Goal: Task Accomplishment & Management: Complete application form

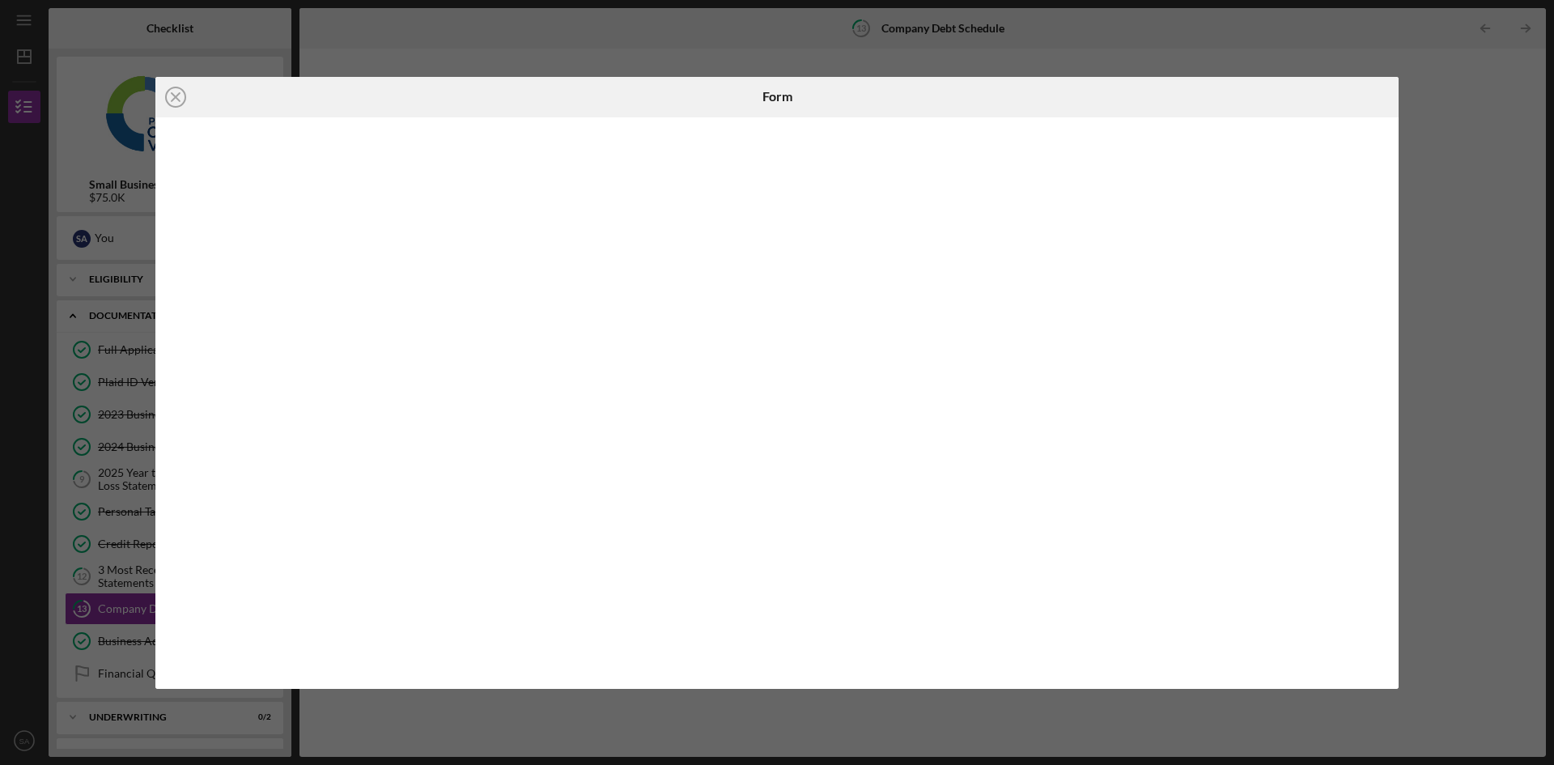
scroll to position [2, 0]
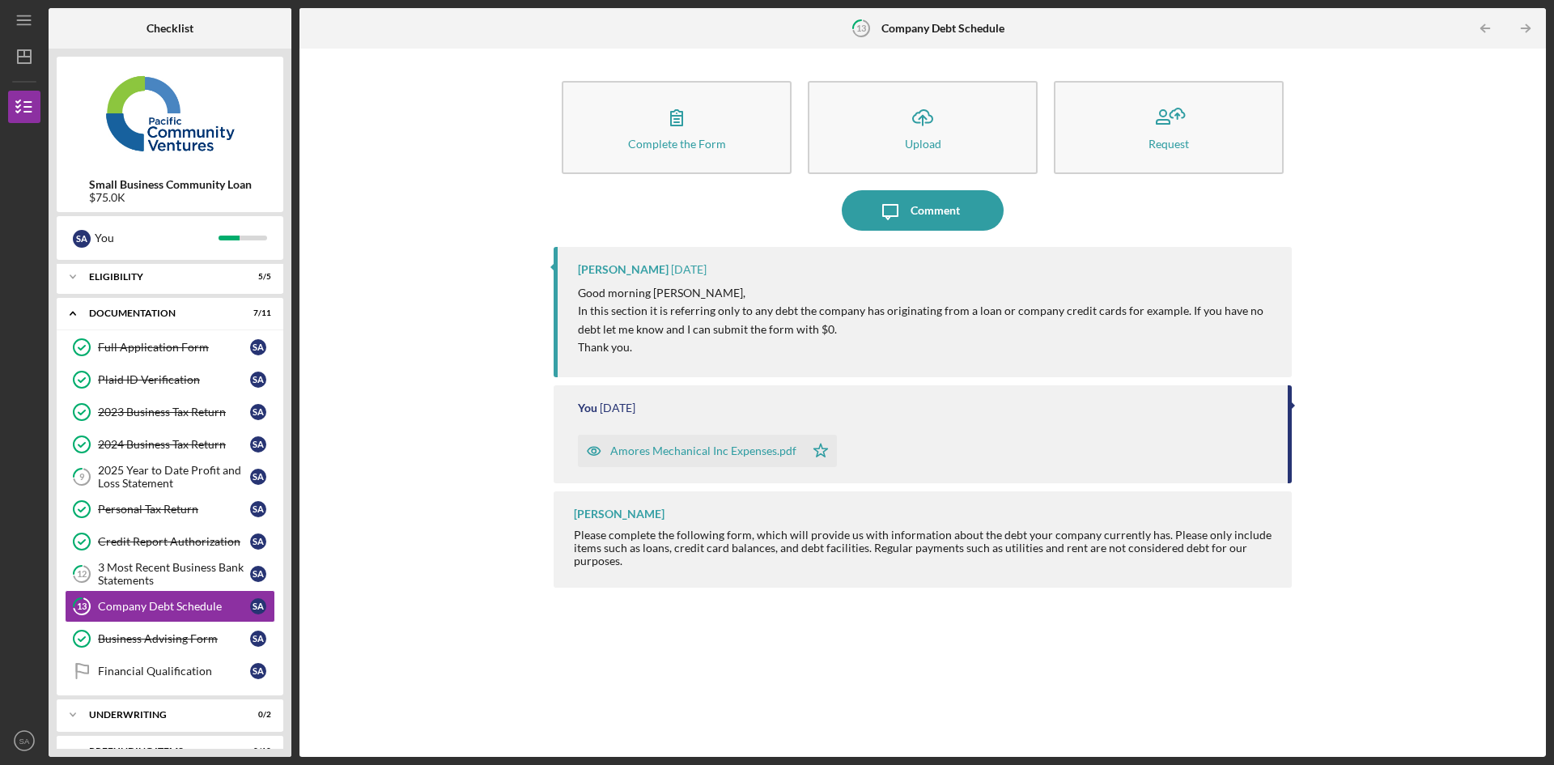
click at [143, 472] on div "2025 Year to Date Profit and Loss Statement" at bounding box center [174, 477] width 152 height 26
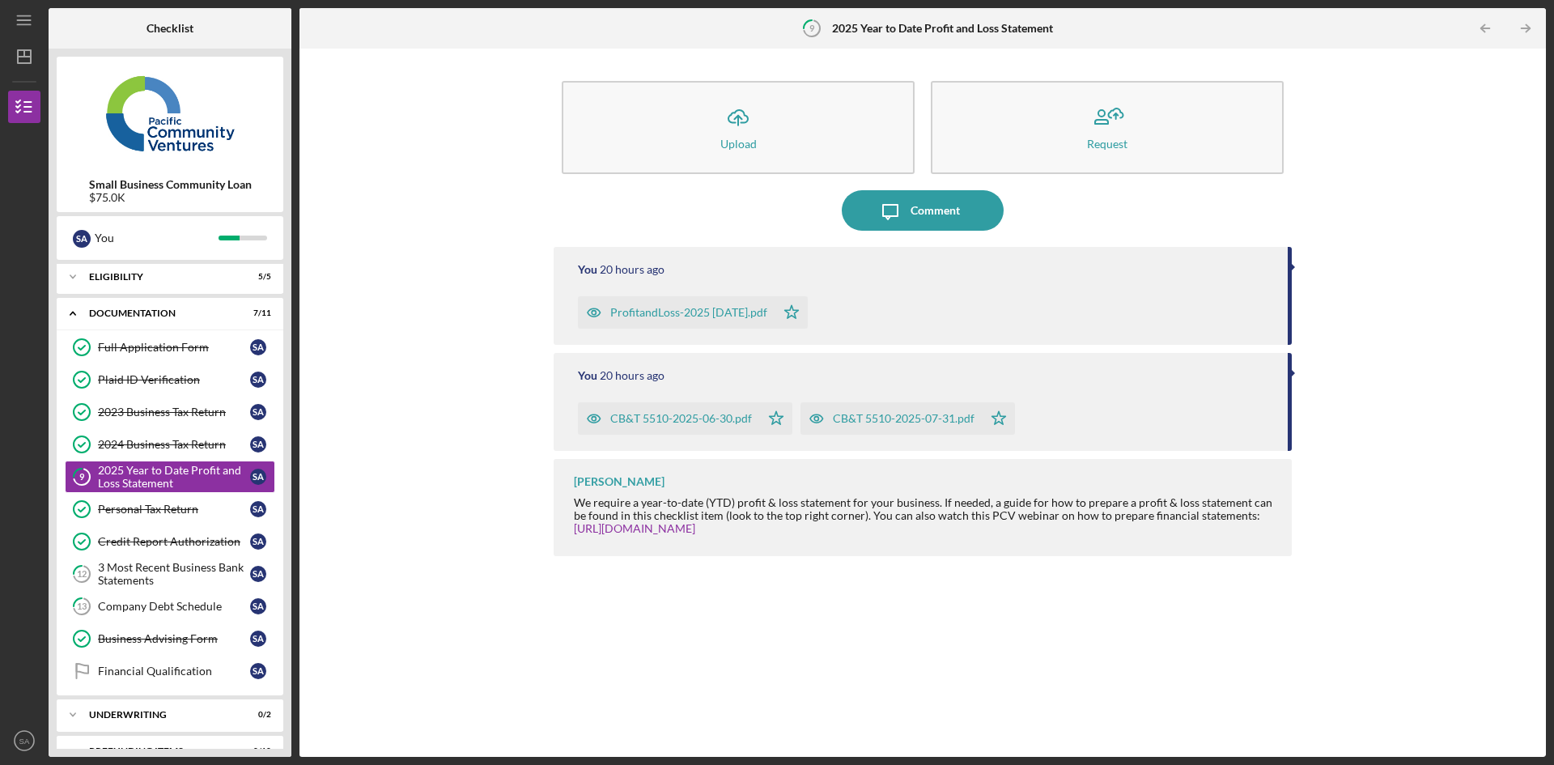
drag, startPoint x: 655, startPoint y: 418, endPoint x: 444, endPoint y: 391, distance: 212.2
click at [444, 391] on div "Icon/Upload Upload Request Icon/Message Comment You 20 hours ago ProfitandLoss-…" at bounding box center [923, 403] width 1230 height 692
drag, startPoint x: 650, startPoint y: 410, endPoint x: 434, endPoint y: 389, distance: 217.2
click at [434, 389] on div "Icon/Upload Upload Request Icon/Message Comment You 20 hours ago ProfitandLoss-…" at bounding box center [923, 403] width 1230 height 692
click at [176, 576] on div "3 Most Recent Business Bank Statements" at bounding box center [174, 574] width 152 height 26
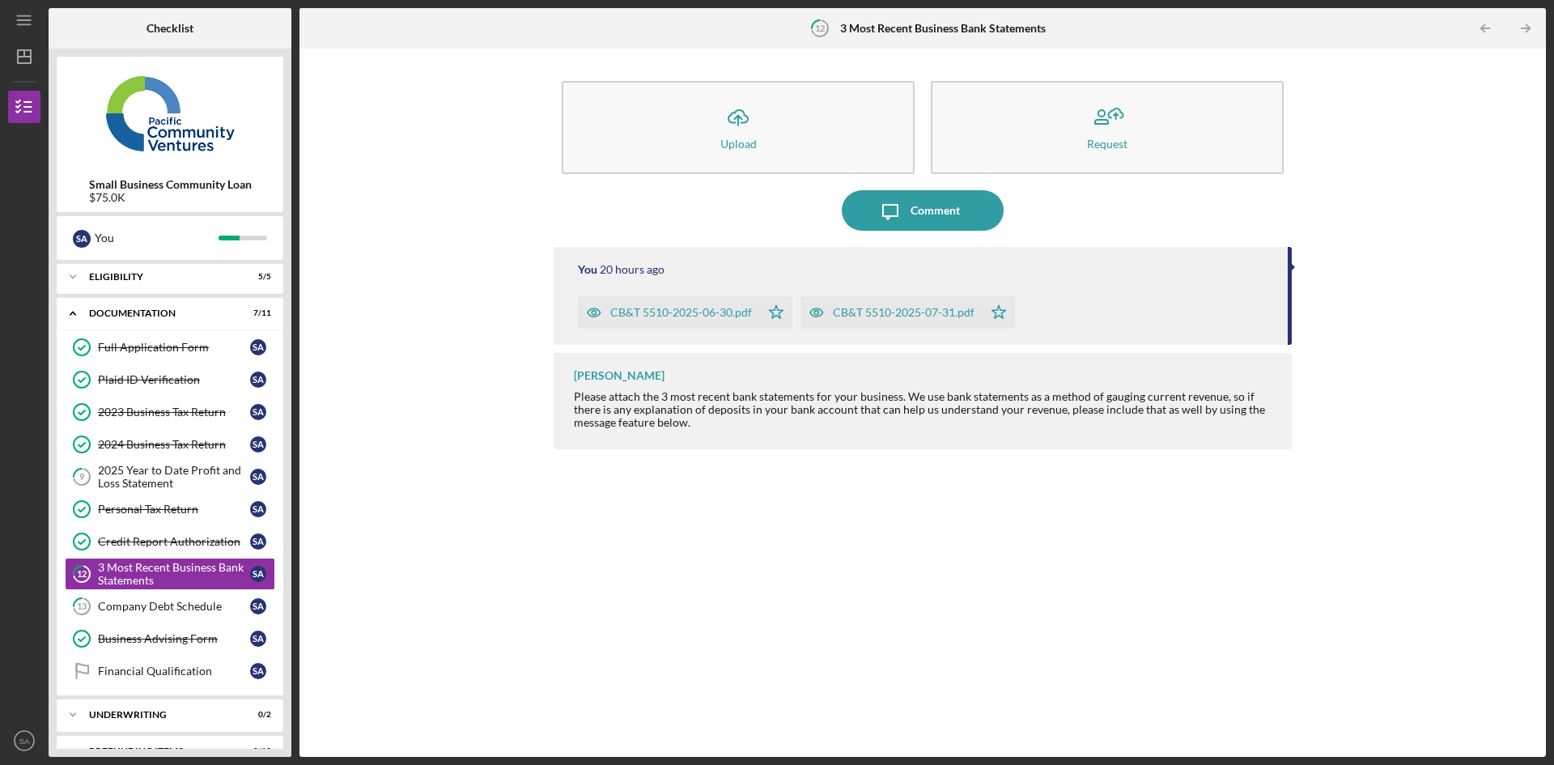
click at [762, 119] on button "Icon/Upload Upload" at bounding box center [738, 127] width 353 height 93
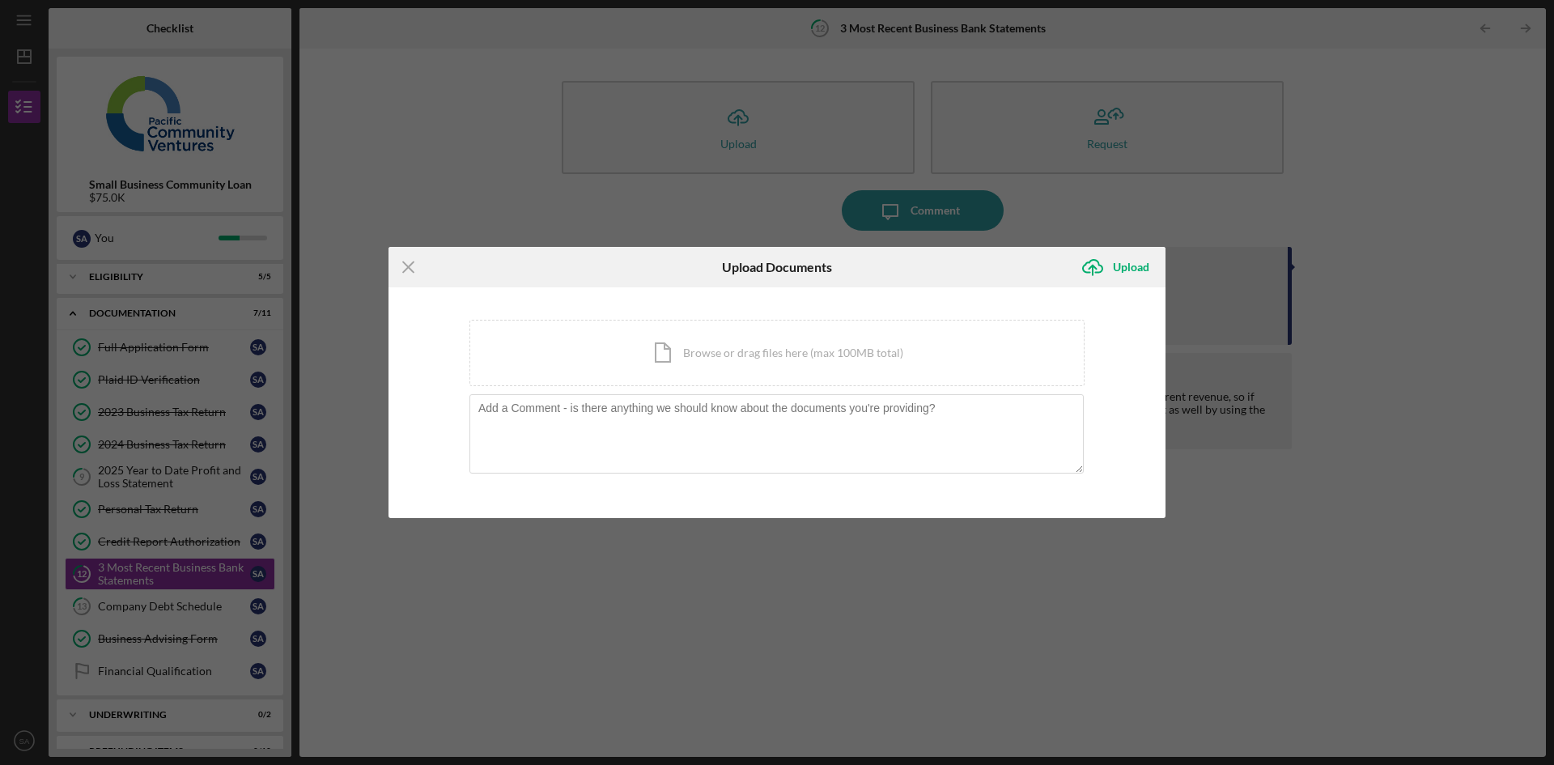
click at [717, 365] on div "Icon/Document Browse or drag files here (max 100MB total) Tap to choose files o…" at bounding box center [777, 353] width 615 height 66
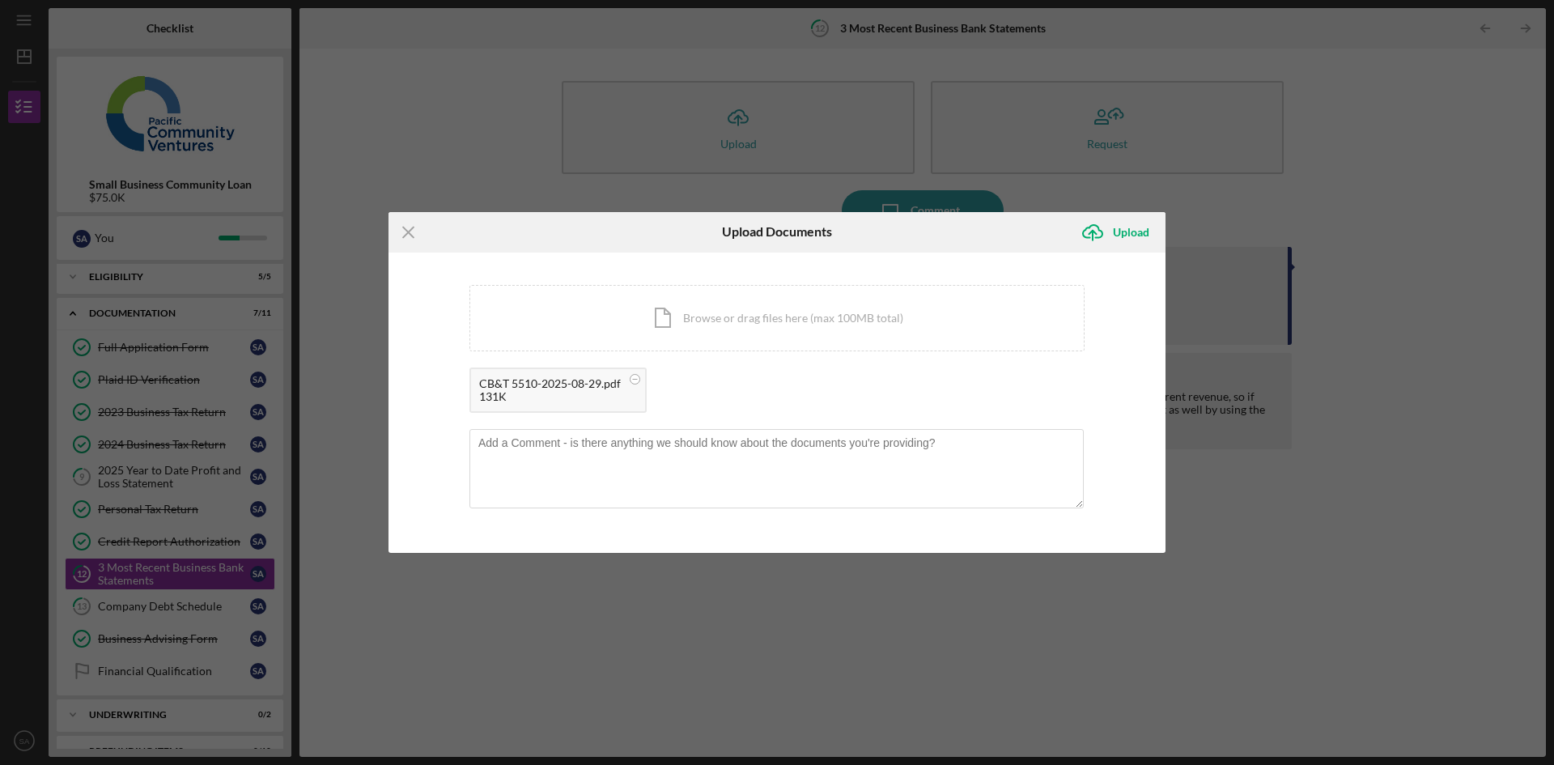
click at [1116, 234] on div "Upload" at bounding box center [1131, 232] width 36 height 32
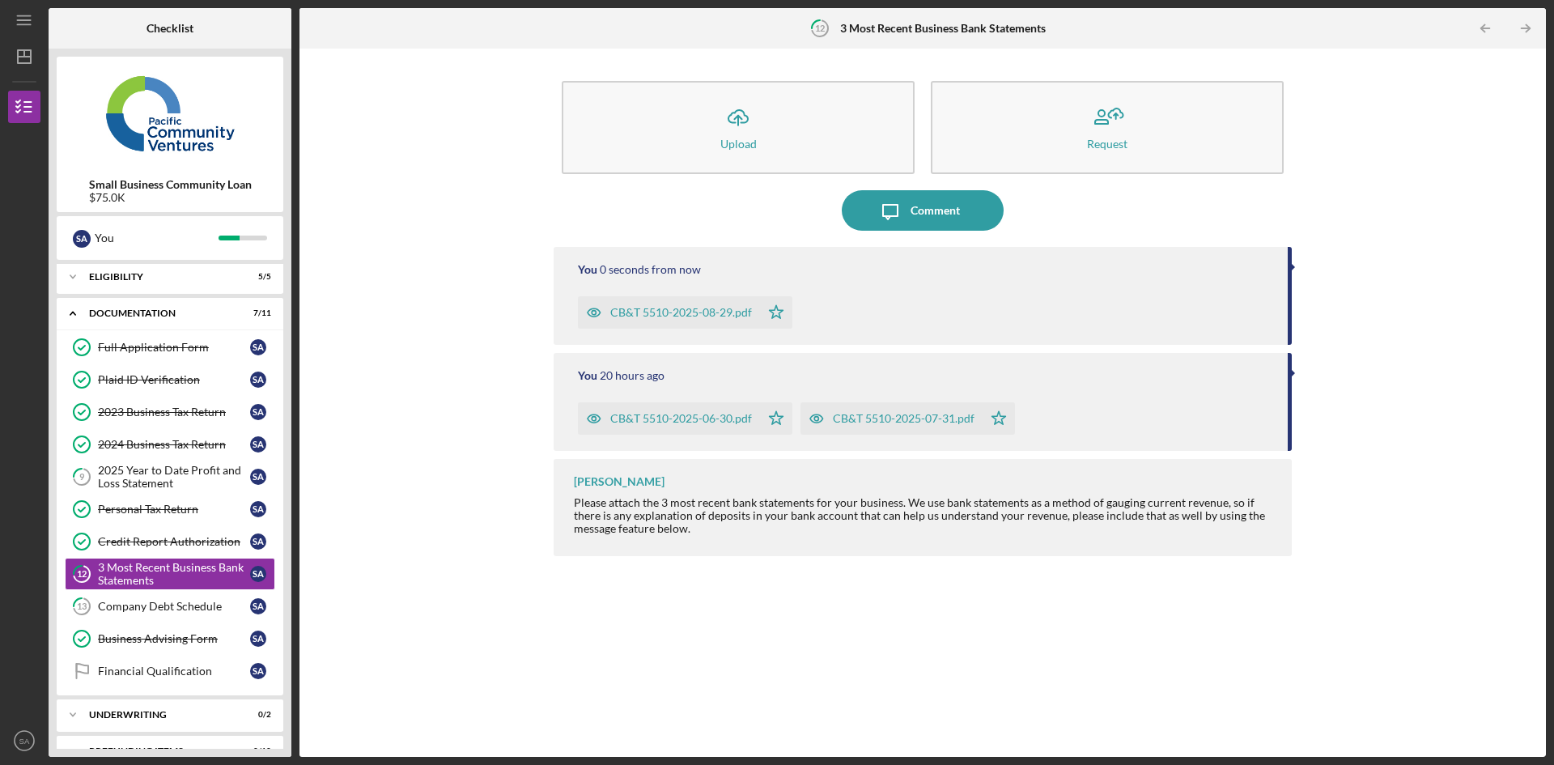
click at [893, 589] on div "You 0 seconds from now CB&T 5510-2025-08-29.pdf Icon/Star You 20 hours ago CB&T…" at bounding box center [923, 490] width 738 height 486
click at [182, 610] on div "Company Debt Schedule" at bounding box center [174, 606] width 152 height 13
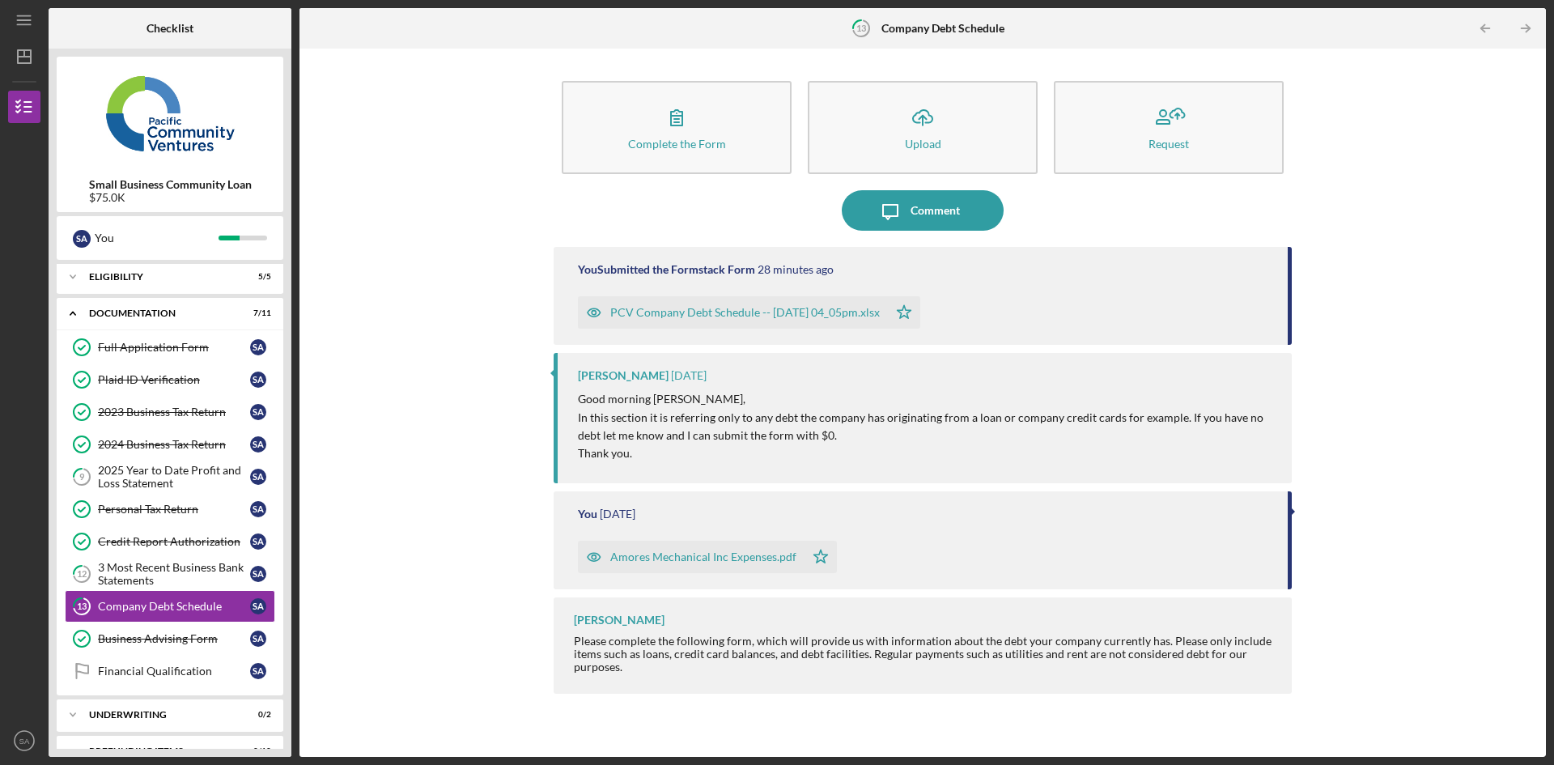
click at [928, 234] on div "Complete the Form Form Icon/Upload Upload Request Icon/Message Comment You Subm…" at bounding box center [923, 403] width 738 height 692
click at [929, 220] on div "Comment" at bounding box center [935, 210] width 49 height 40
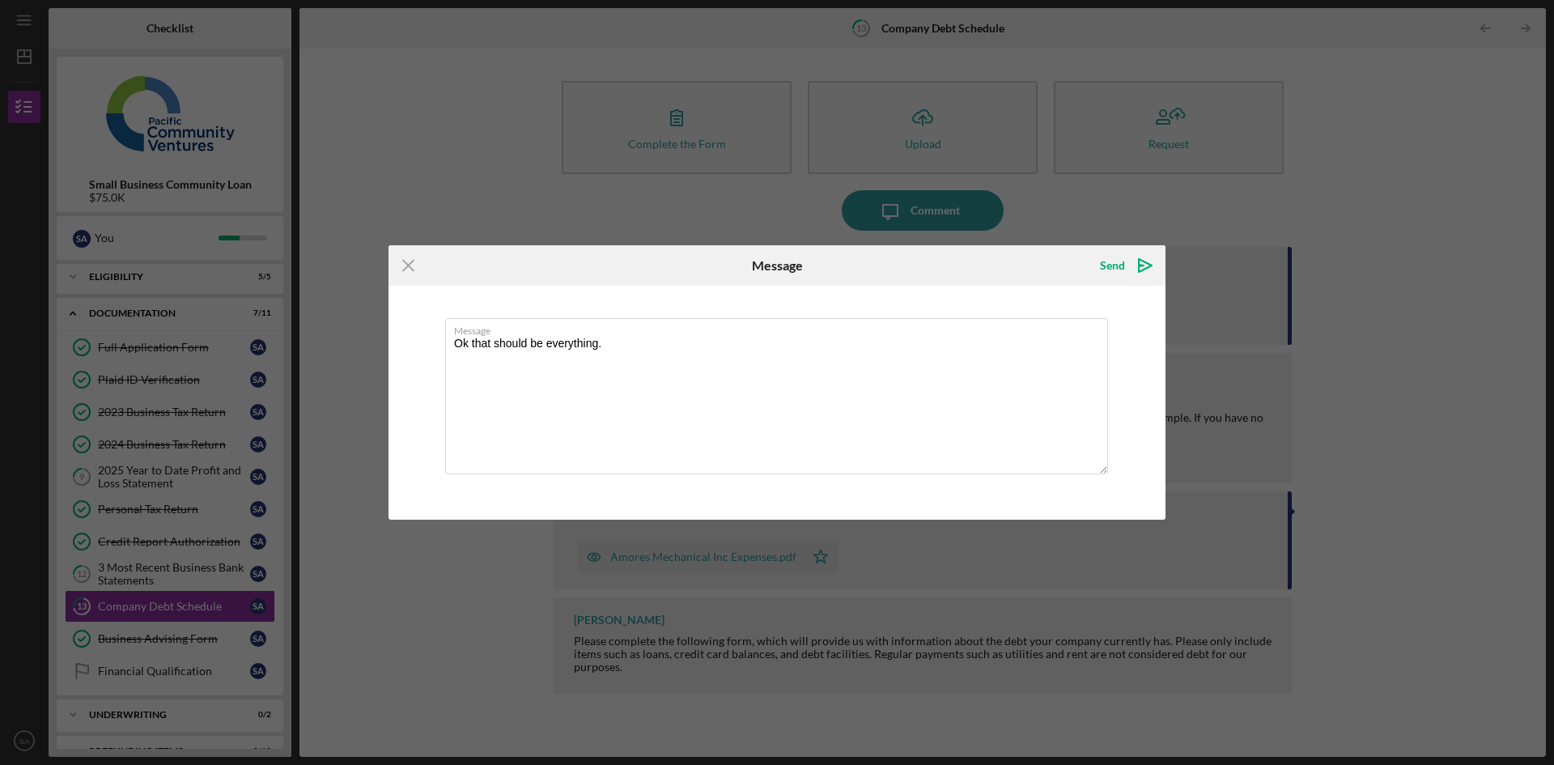
type textarea "Ok that should be everything."
click at [1128, 267] on icon "Icon/icon-invite-send" at bounding box center [1145, 265] width 40 height 40
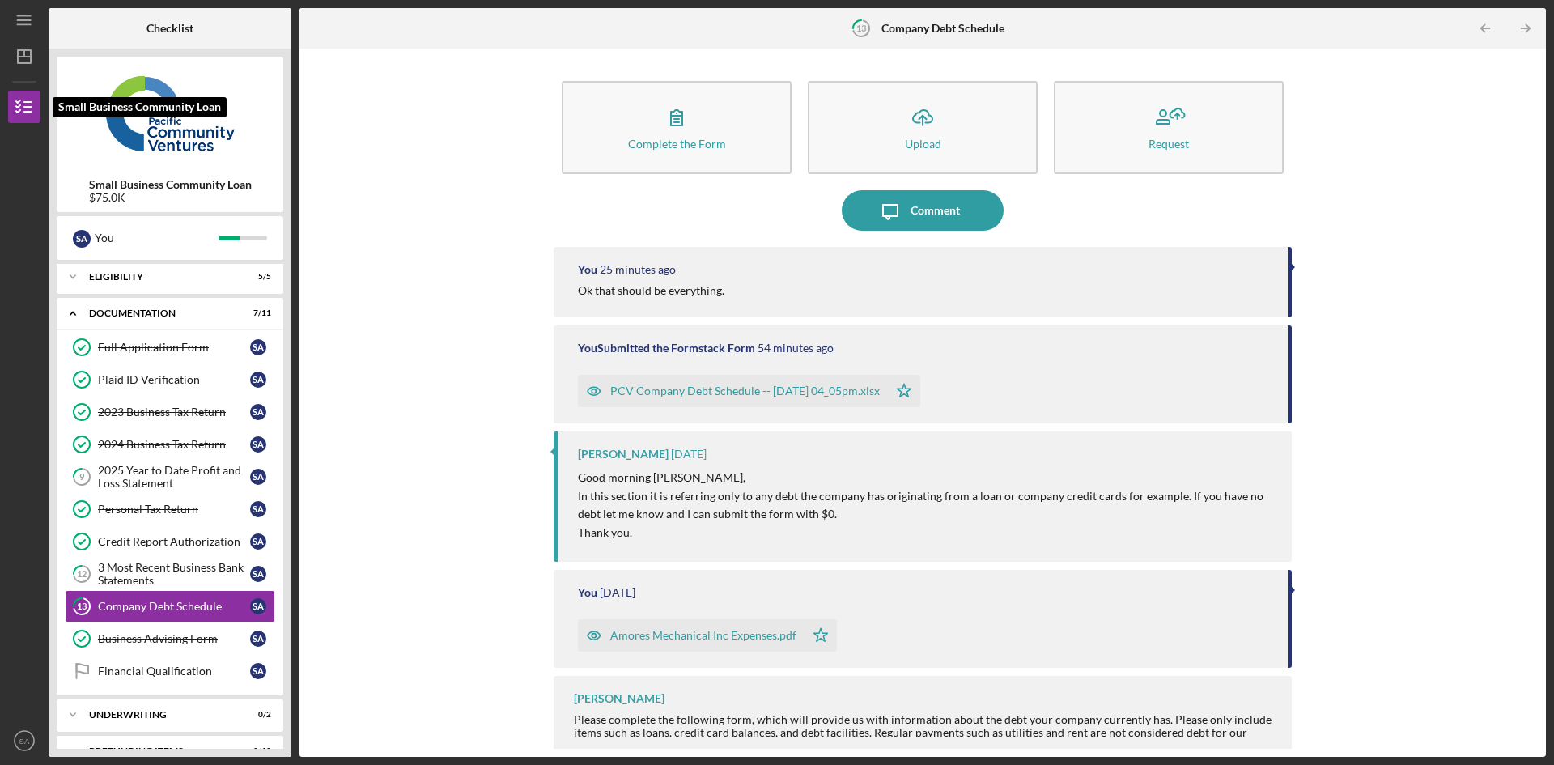
click at [20, 98] on icon "button" at bounding box center [24, 107] width 40 height 40
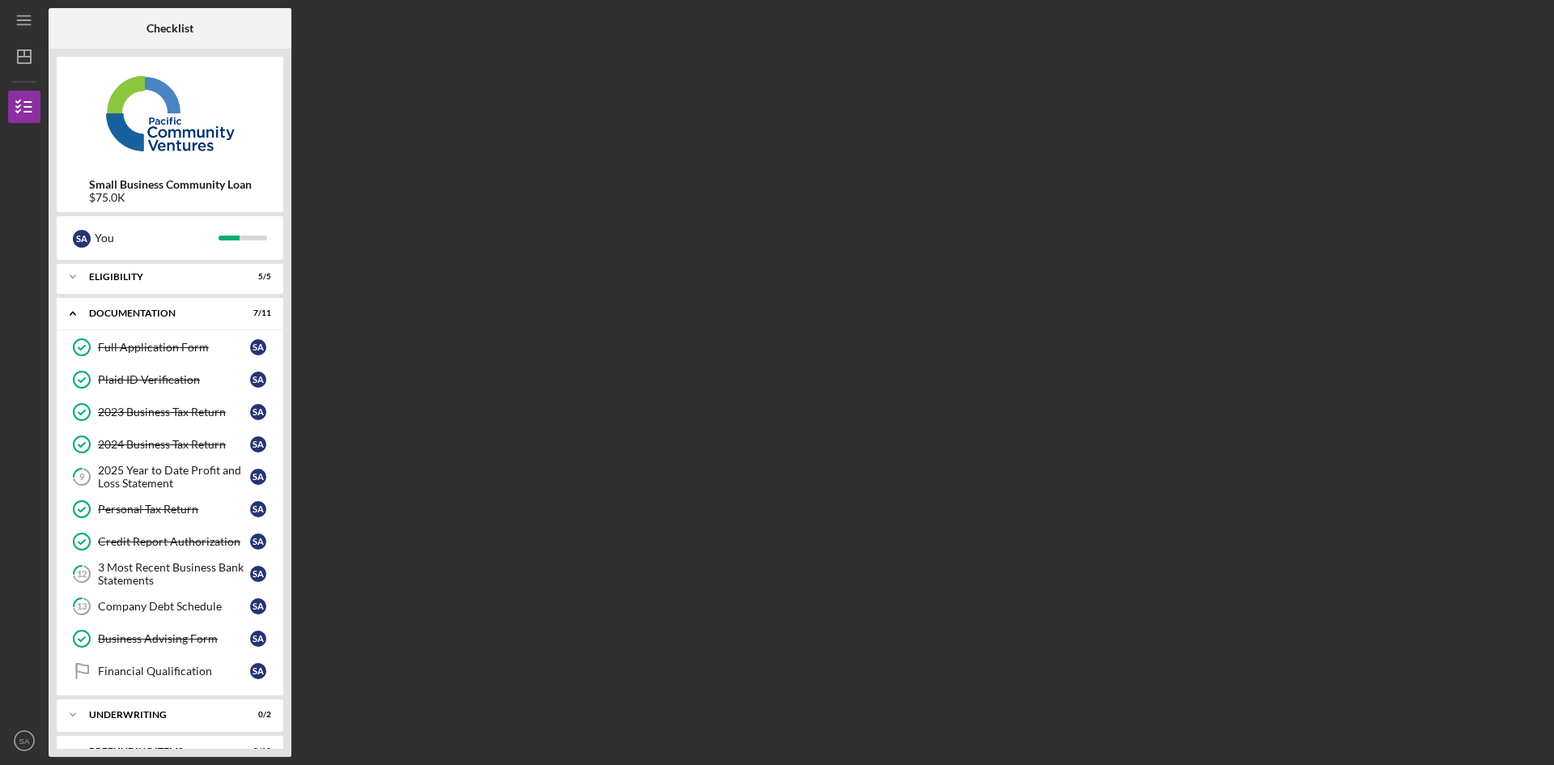
click at [142, 568] on div "3 Most Recent Business Bank Statements" at bounding box center [174, 574] width 152 height 26
